Goal: Book appointment/travel/reservation

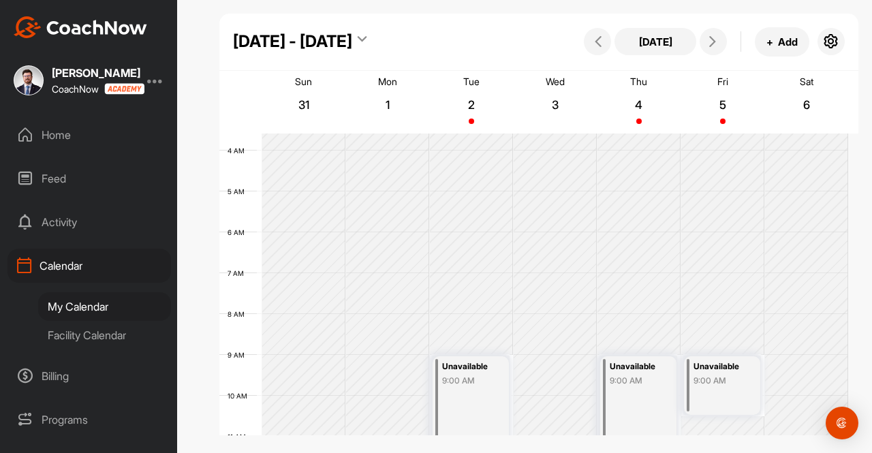
scroll to position [141, 0]
click at [778, 42] on button "+ Add" at bounding box center [782, 41] width 55 height 29
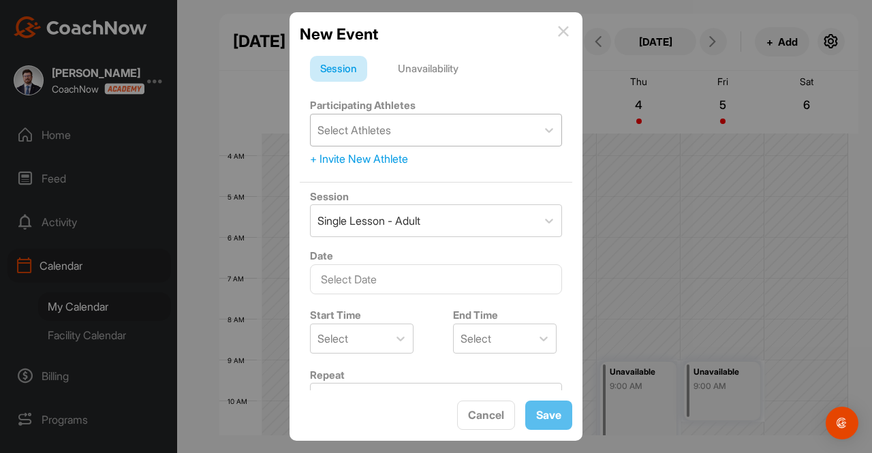
click at [369, 131] on div "Select Athletes" at bounding box center [355, 130] width 74 height 16
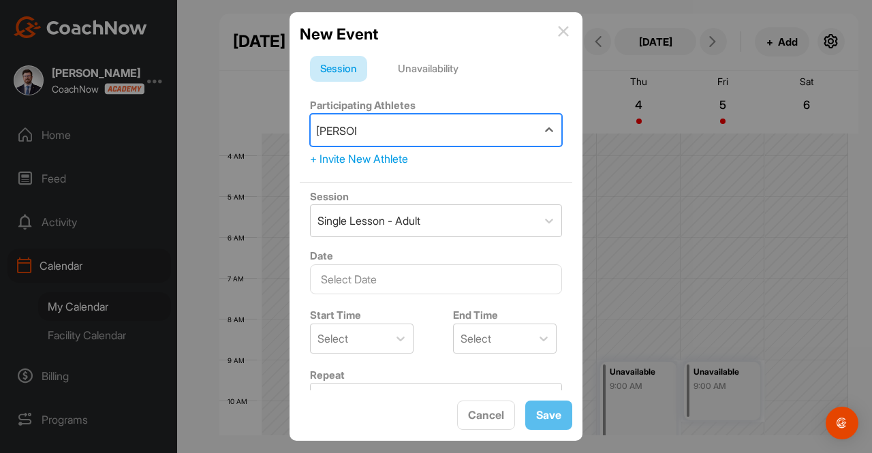
type input "[PERSON_NAME]"
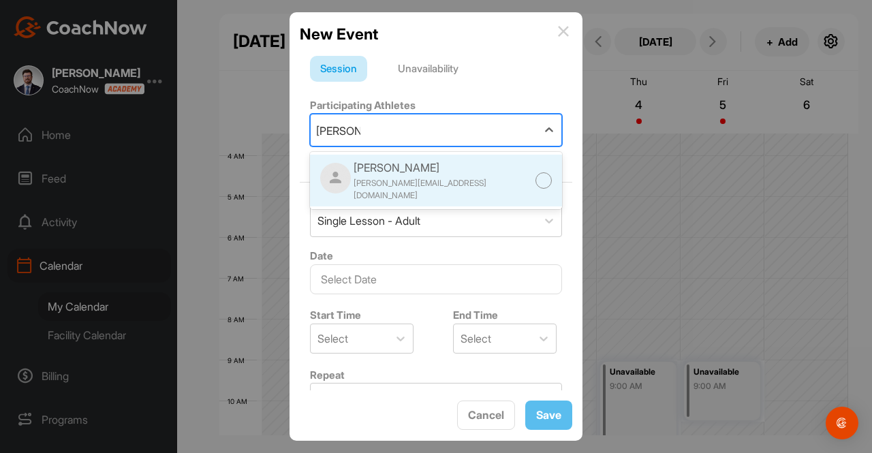
click at [392, 168] on div "[PERSON_NAME]" at bounding box center [445, 167] width 182 height 16
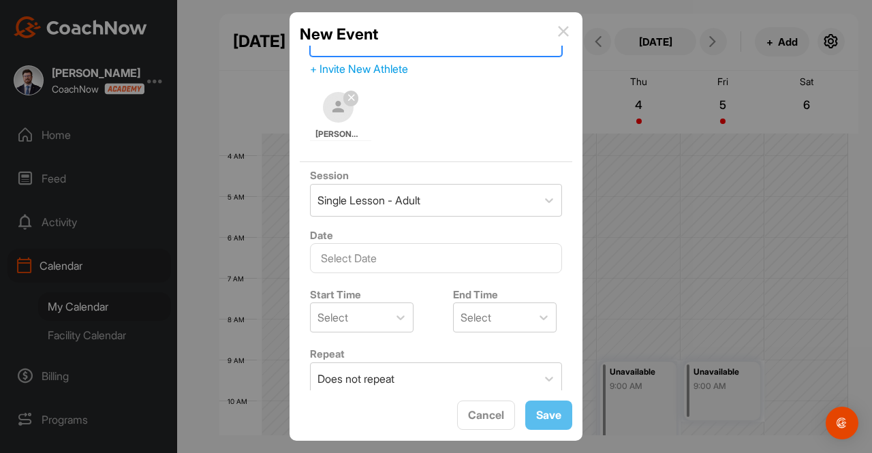
scroll to position [94, 0]
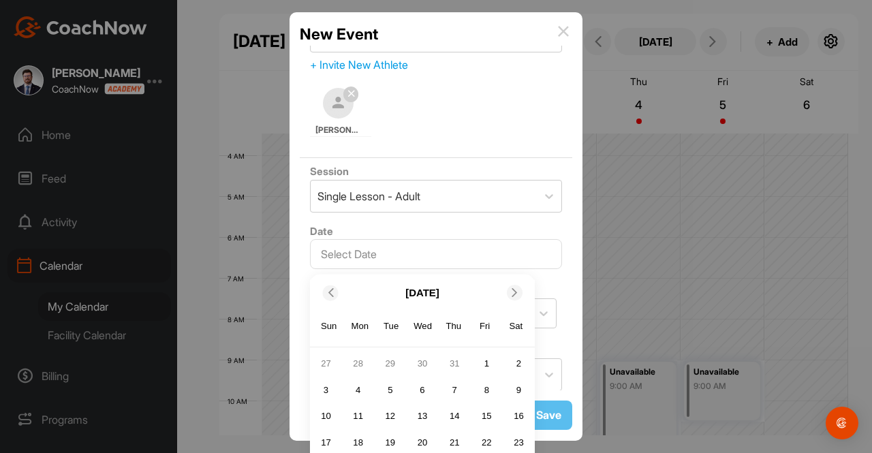
click at [386, 252] on input "text" at bounding box center [436, 254] width 252 height 30
click at [404, 198] on div "Single Lesson - Adult" at bounding box center [369, 196] width 103 height 16
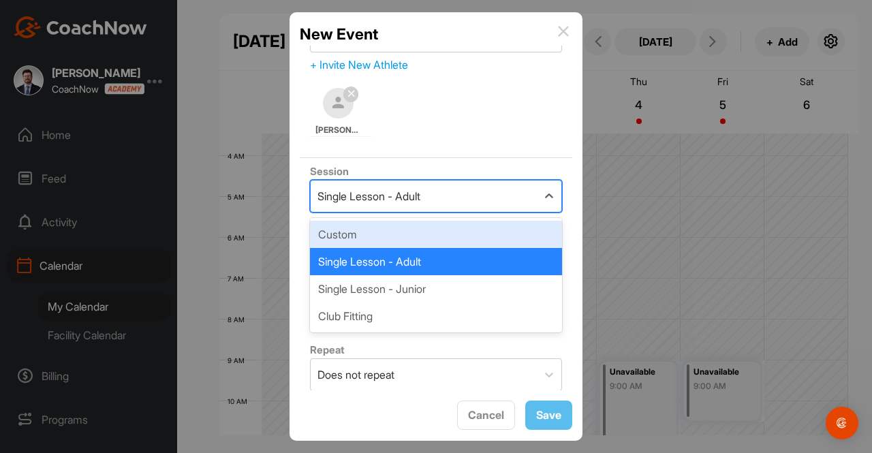
click at [369, 230] on div "Custom" at bounding box center [436, 234] width 252 height 27
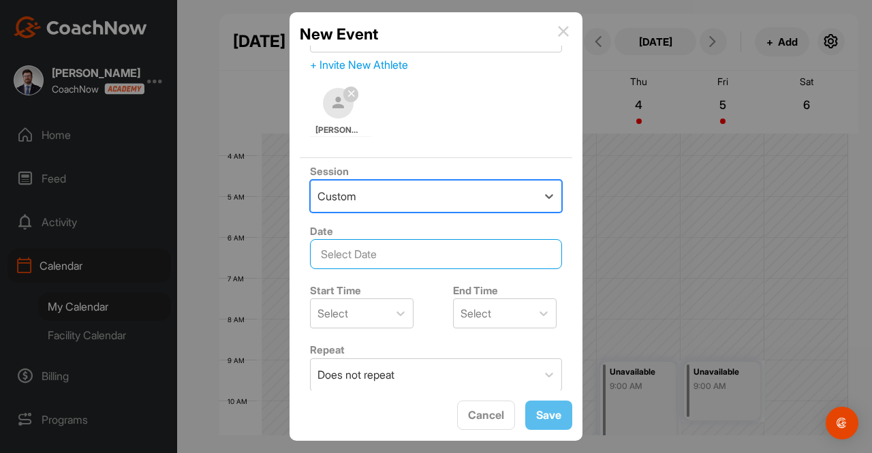
click at [371, 245] on input "text" at bounding box center [436, 254] width 252 height 30
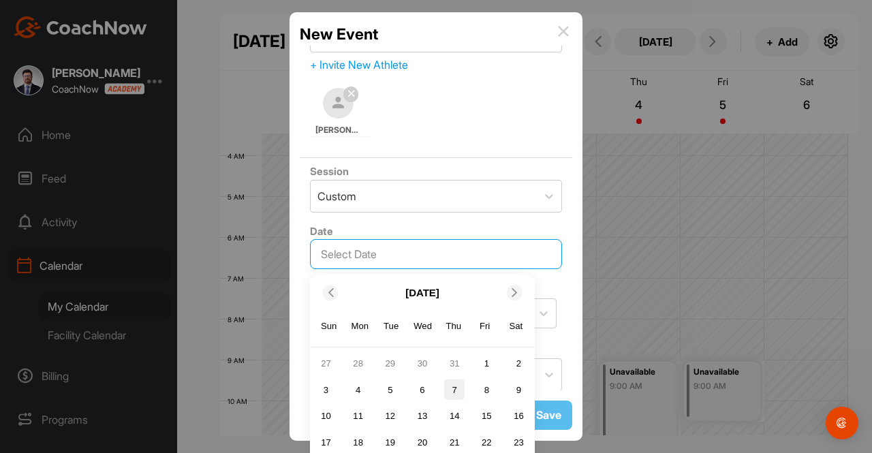
scroll to position [62, 0]
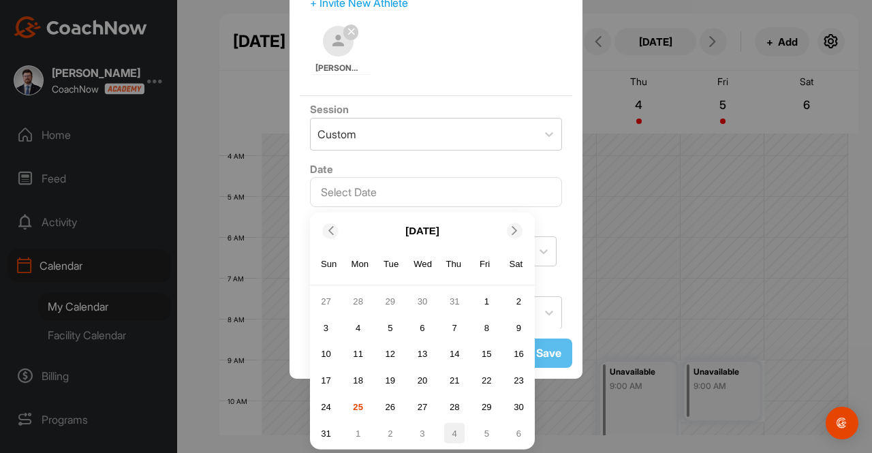
click at [447, 429] on div "4" at bounding box center [454, 433] width 20 height 20
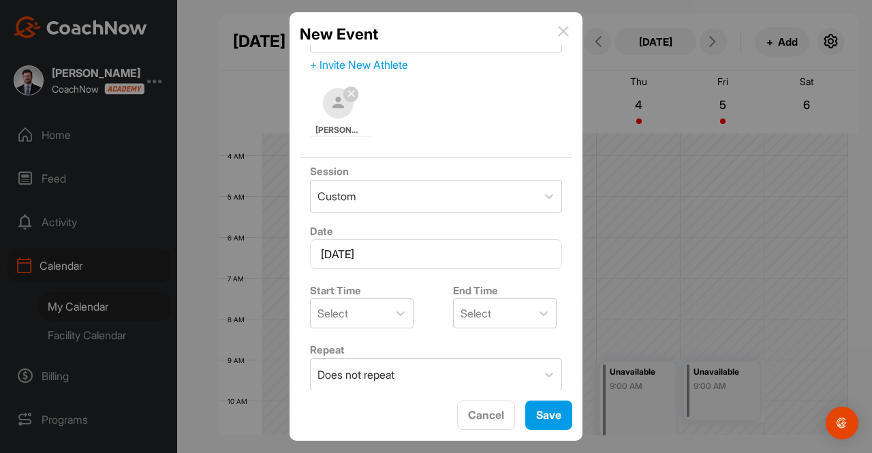
scroll to position [0, 0]
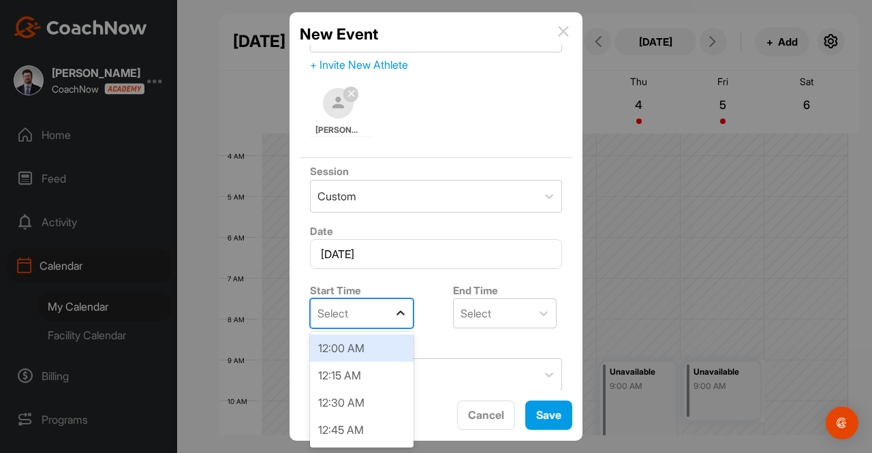
click at [397, 309] on icon at bounding box center [401, 314] width 14 height 14
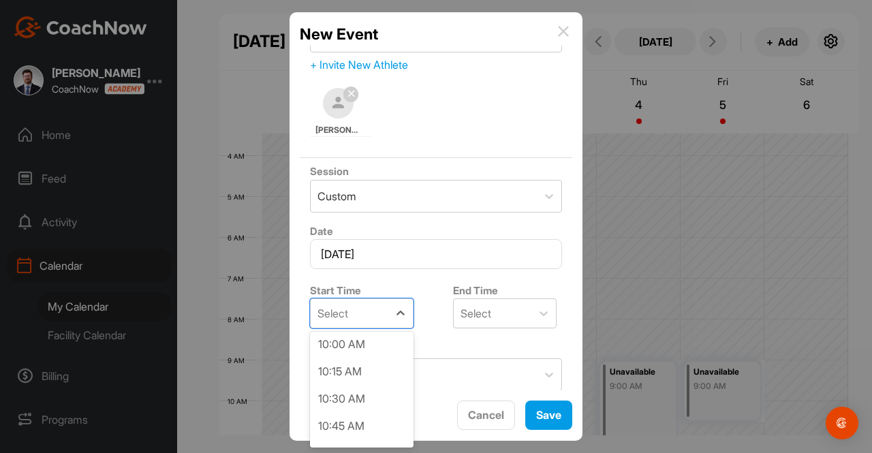
scroll to position [1077, 0]
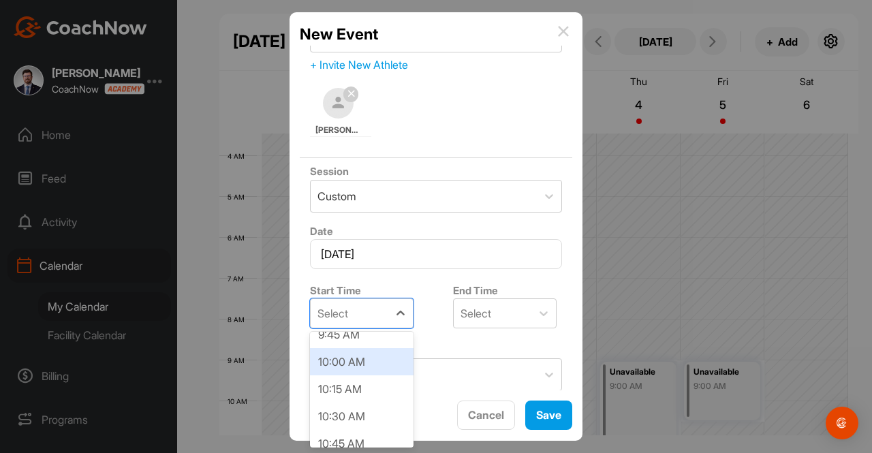
click at [357, 365] on div "10:00 AM" at bounding box center [362, 361] width 104 height 27
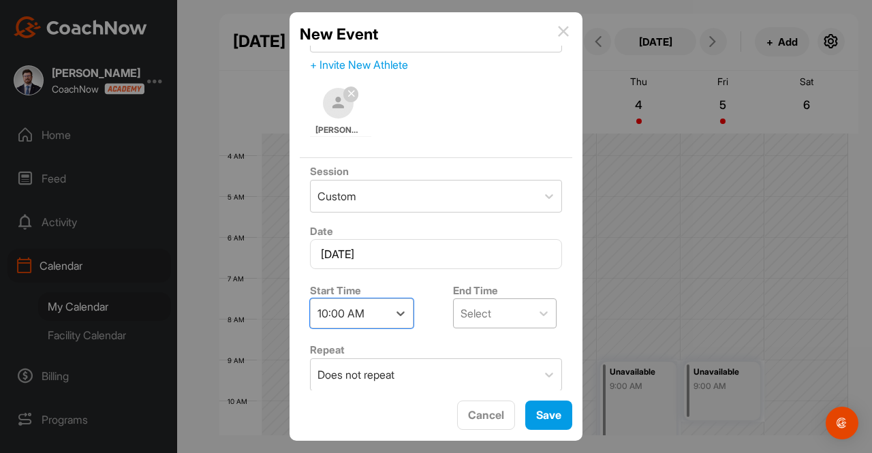
click at [532, 324] on div at bounding box center [544, 313] width 25 height 25
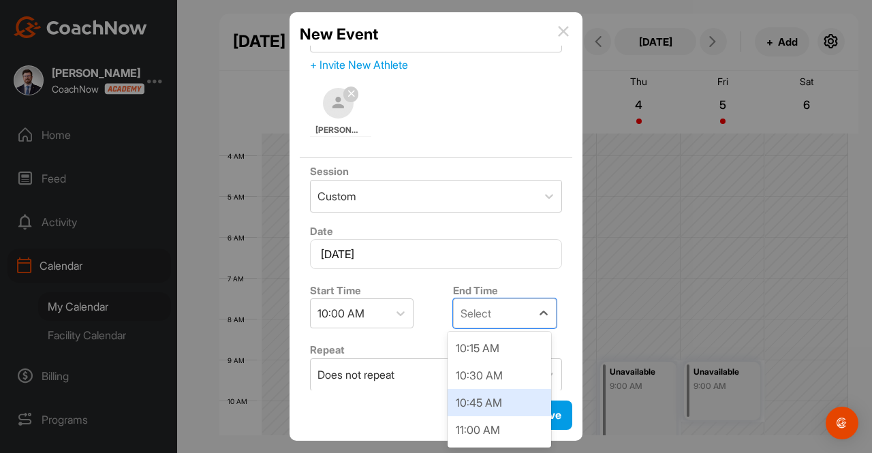
click at [489, 394] on div "10:45 AM" at bounding box center [500, 402] width 104 height 27
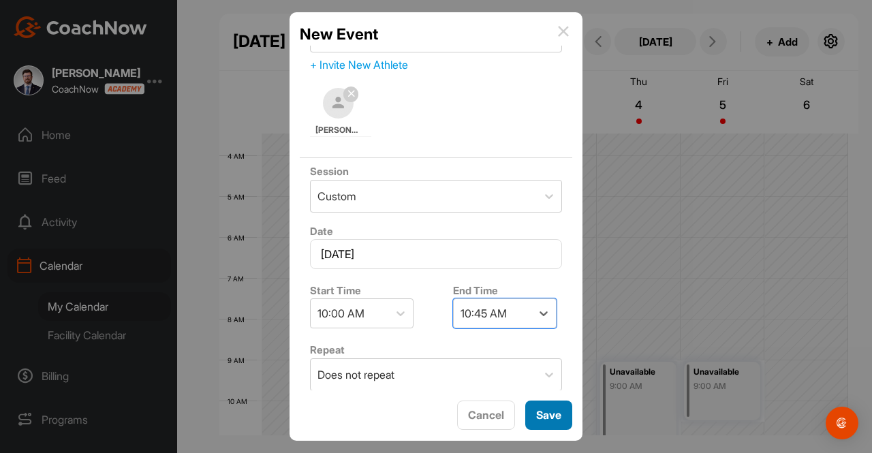
click at [548, 412] on button "Save" at bounding box center [549, 415] width 47 height 29
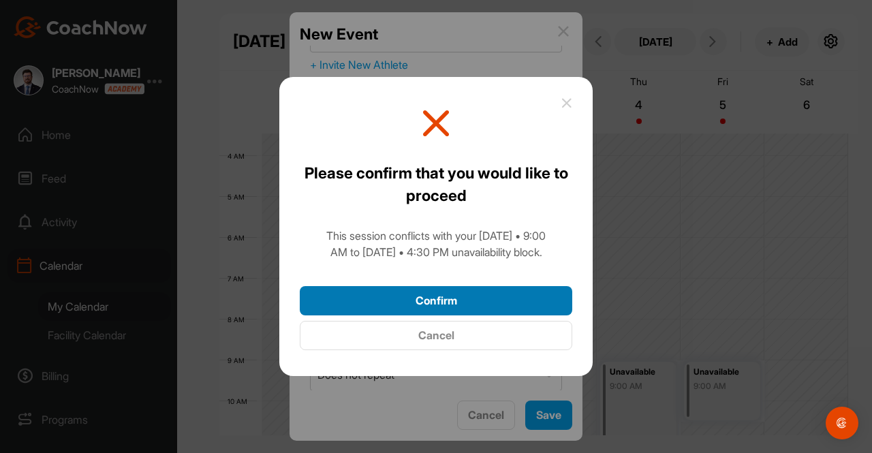
click at [468, 292] on button "Confirm" at bounding box center [436, 300] width 273 height 29
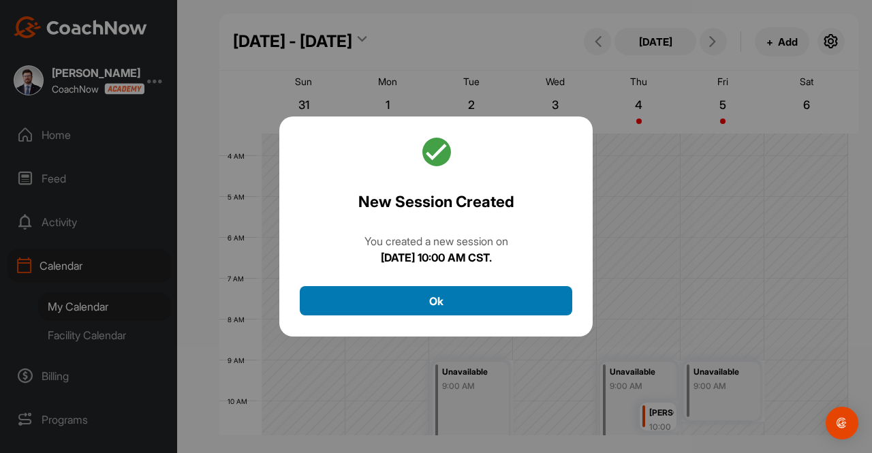
click at [450, 296] on button "Ok" at bounding box center [436, 300] width 273 height 29
